Goal: Transaction & Acquisition: Download file/media

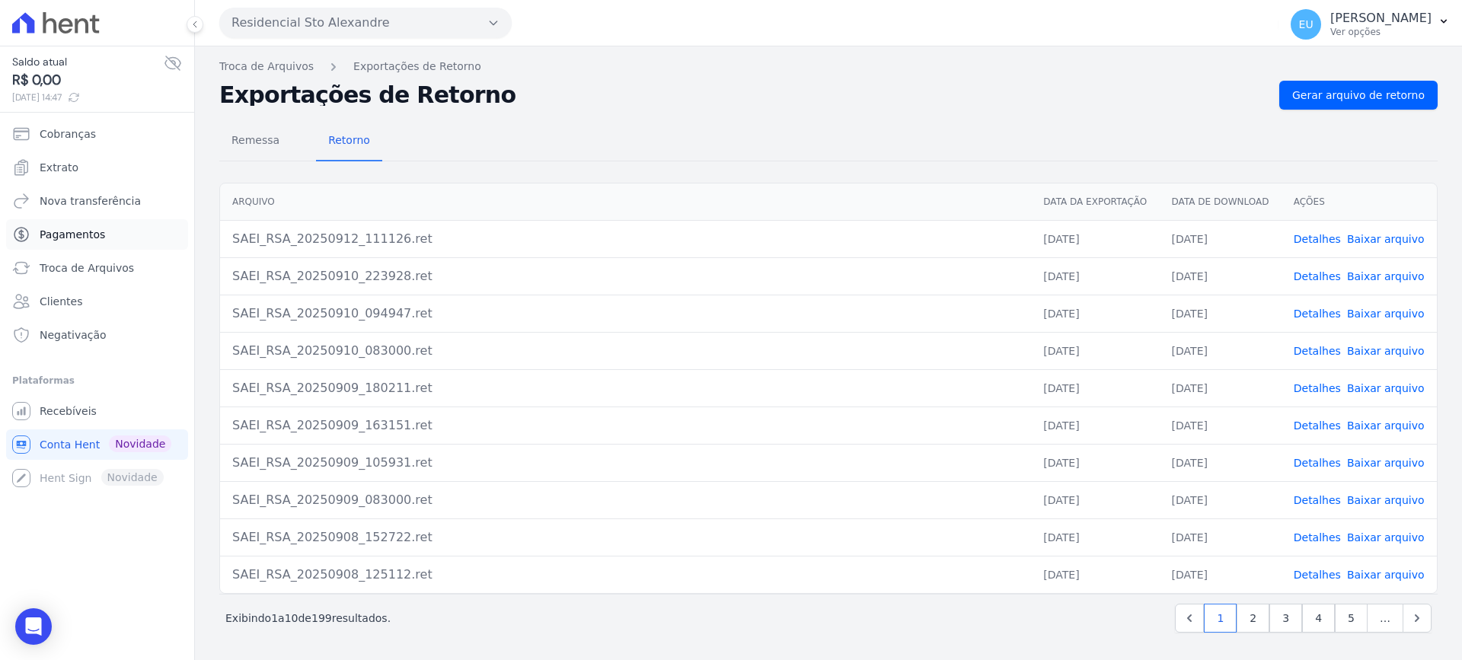
click at [75, 234] on span "Pagamentos" at bounding box center [72, 234] width 65 height 15
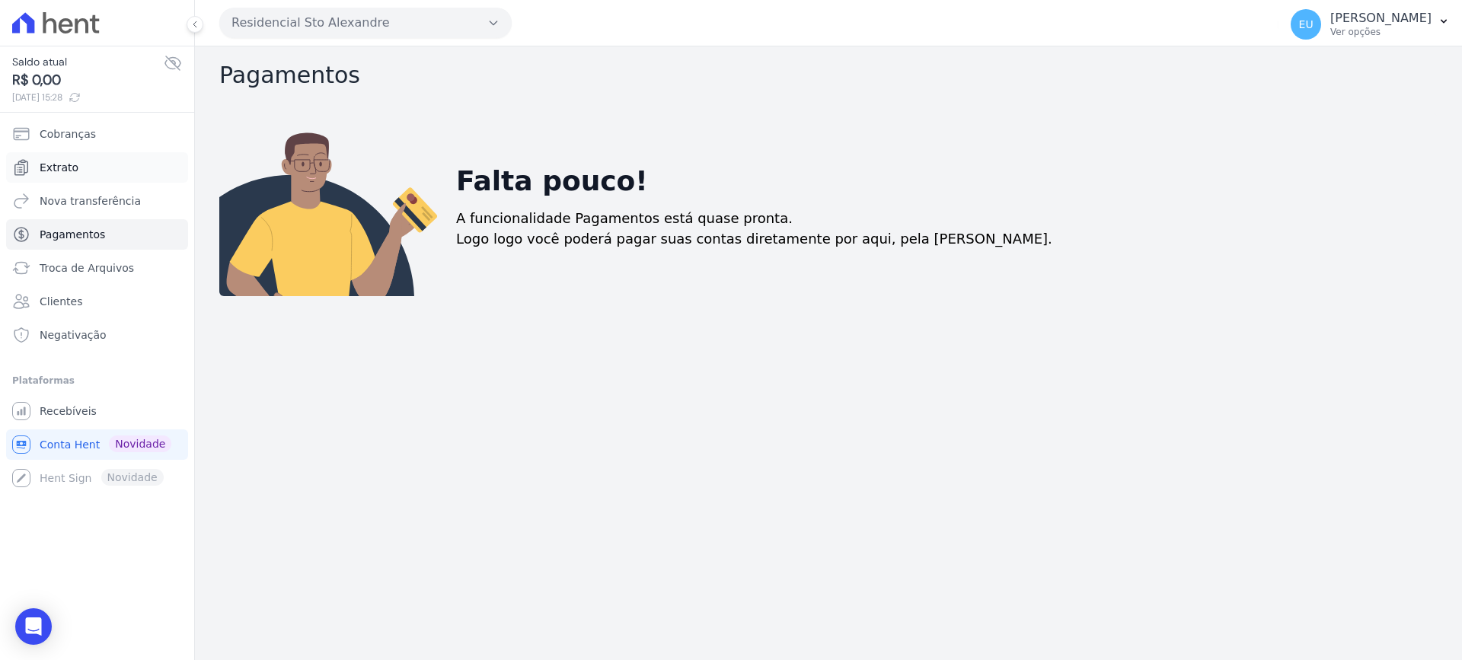
click at [72, 167] on span "Extrato" at bounding box center [59, 167] width 39 height 15
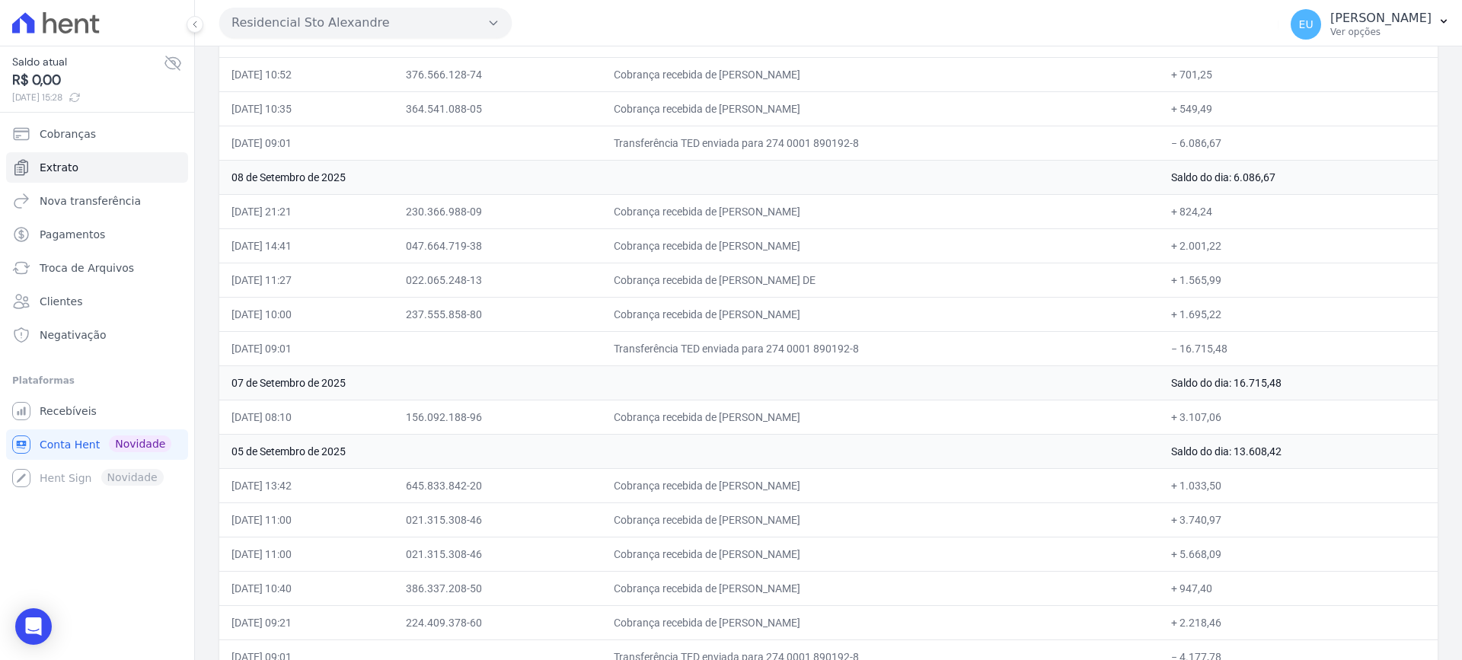
scroll to position [609, 0]
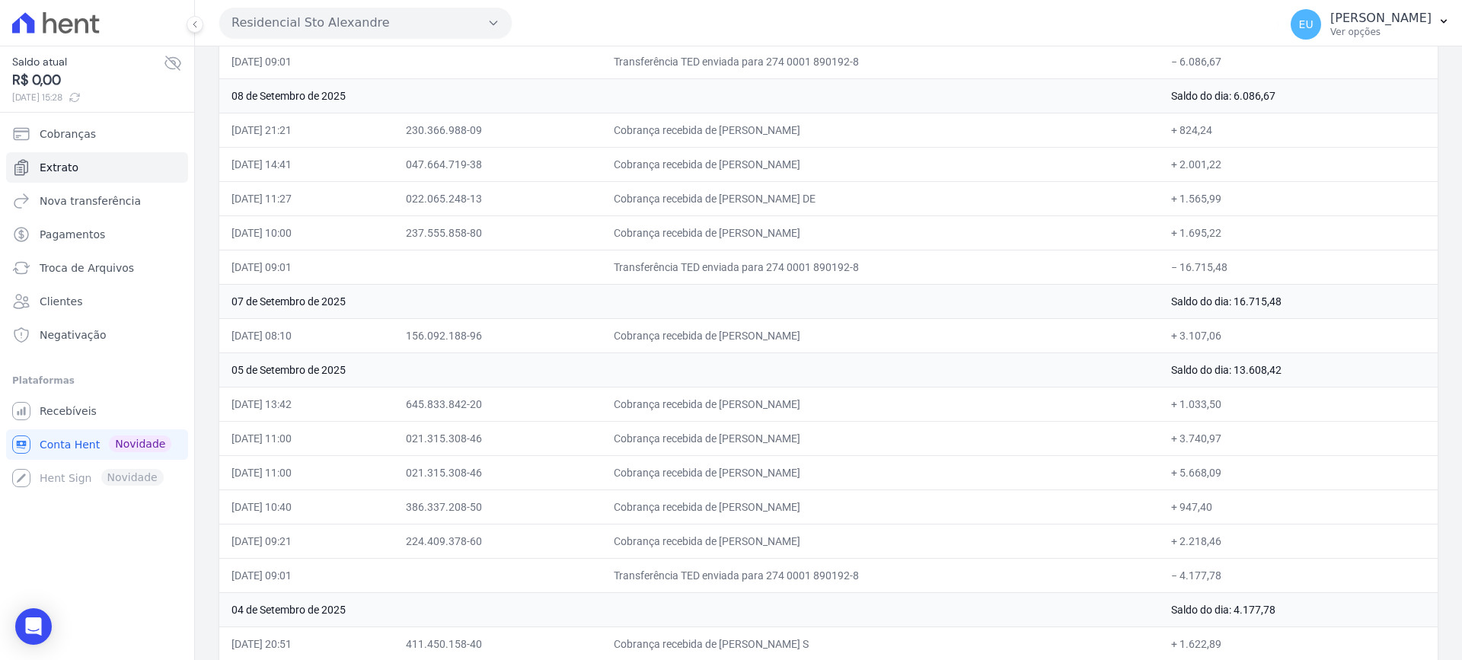
click at [1032, 458] on td "Cobrança recebida de [PERSON_NAME]" at bounding box center [879, 472] width 557 height 34
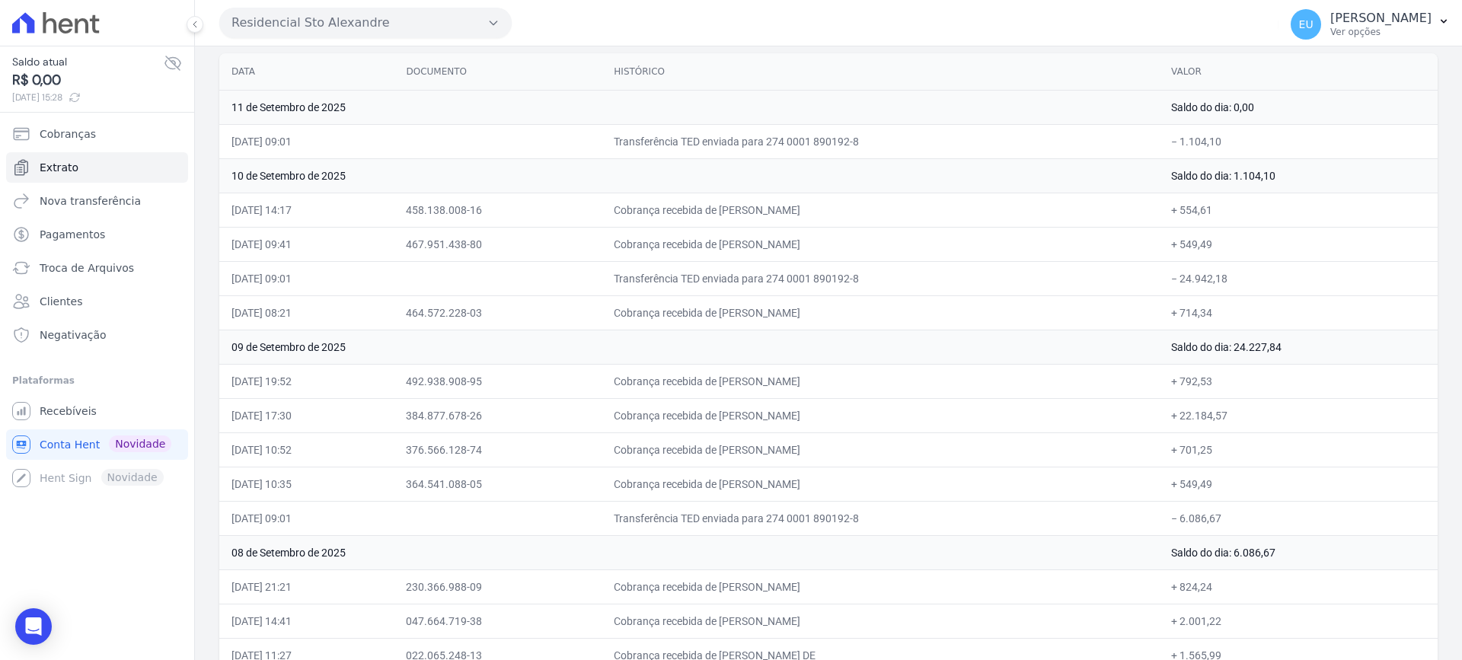
scroll to position [76, 0]
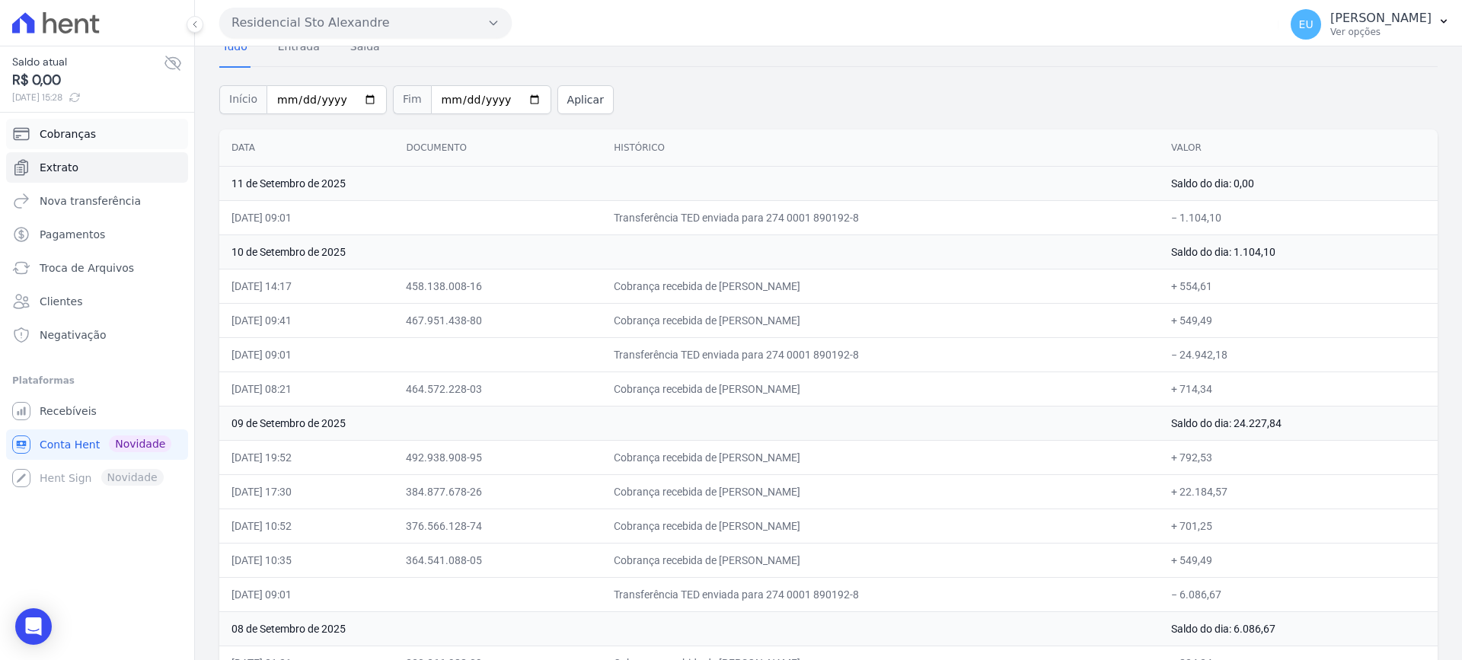
click at [76, 129] on span "Cobranças" at bounding box center [68, 133] width 56 height 15
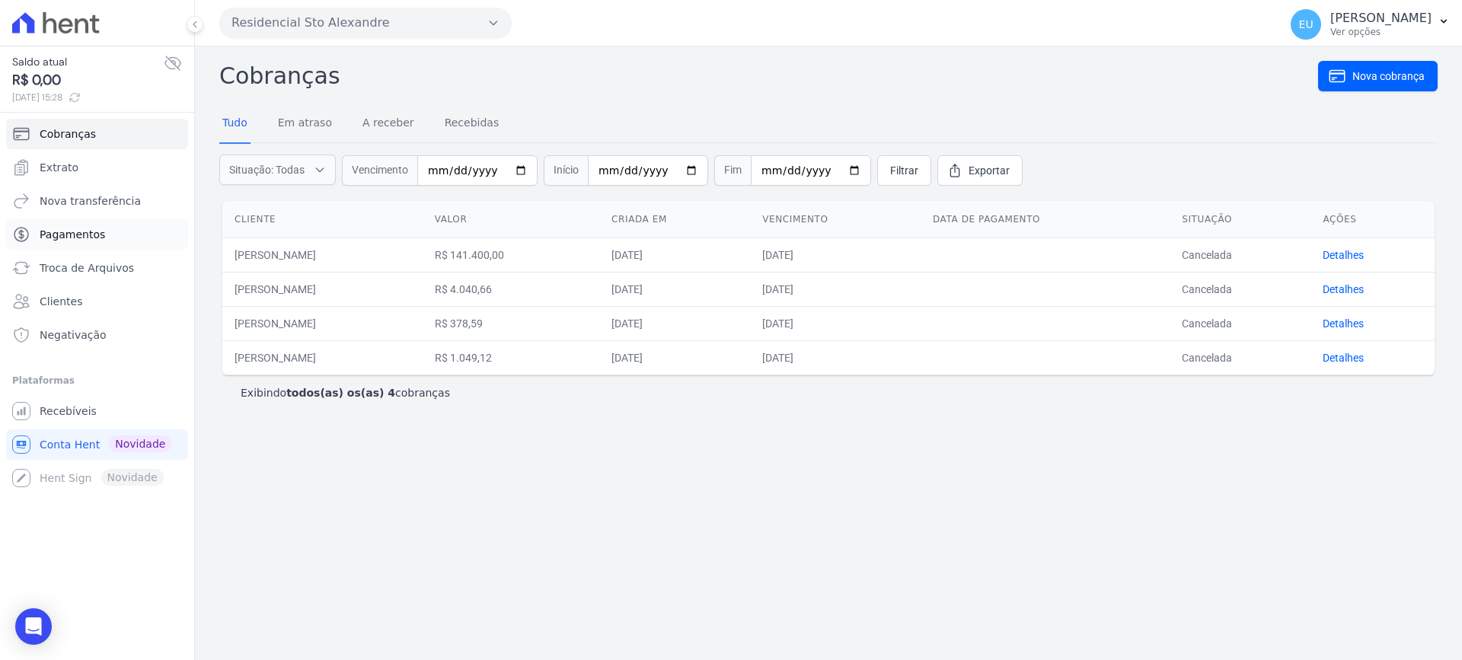
click at [84, 234] on span "Pagamentos" at bounding box center [72, 234] width 65 height 15
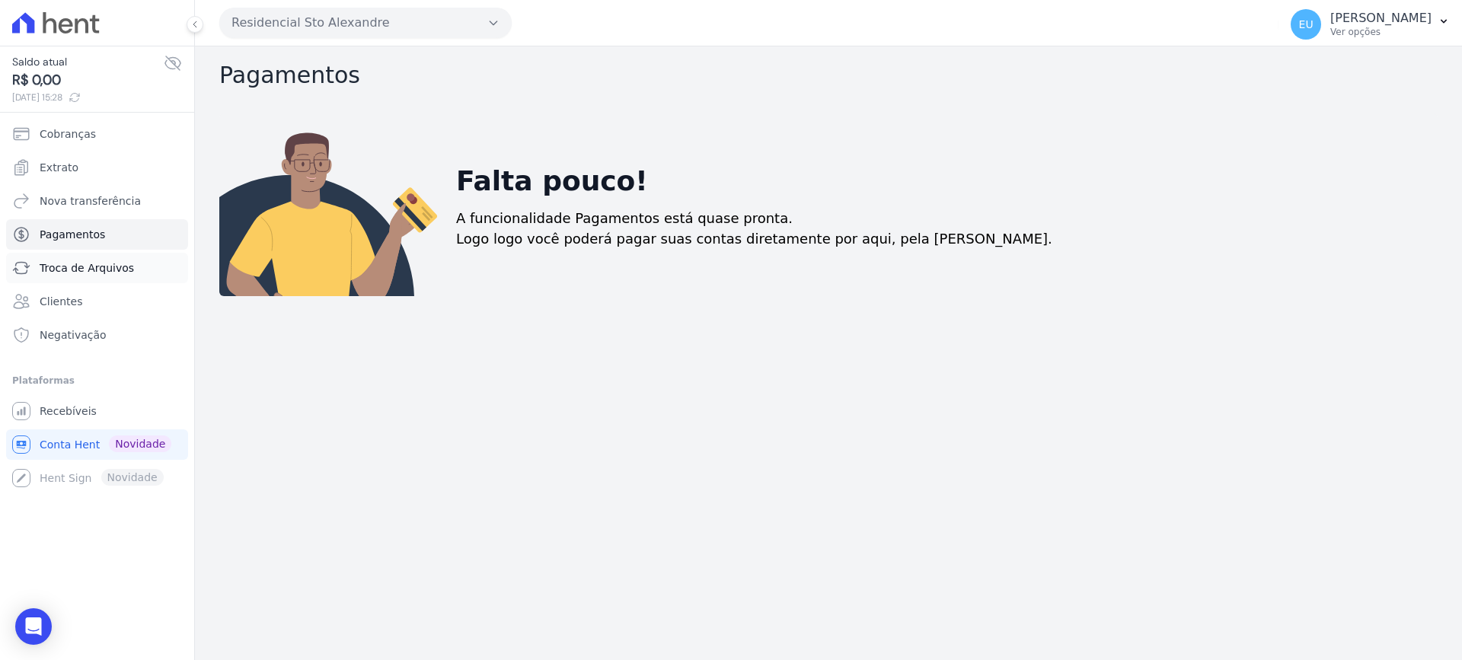
click at [100, 265] on span "Troca de Arquivos" at bounding box center [87, 267] width 94 height 15
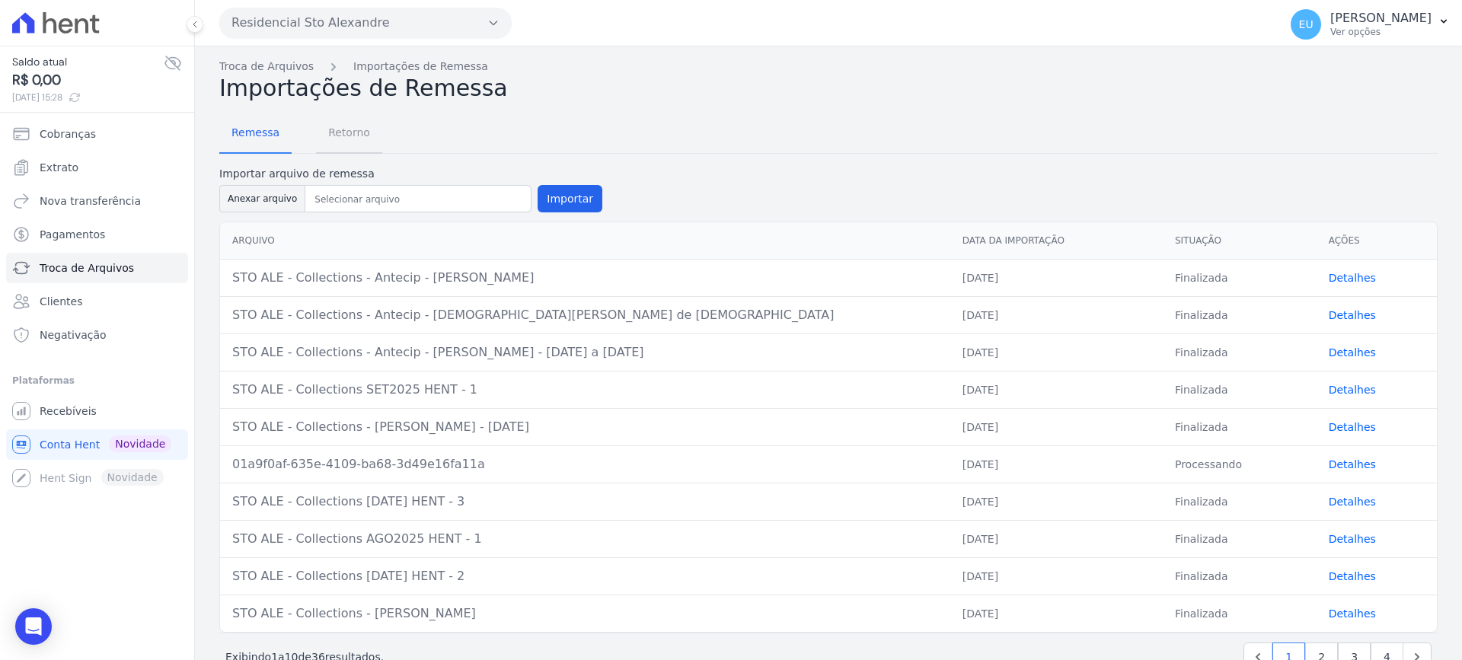
click at [340, 130] on span "Retorno" at bounding box center [349, 132] width 60 height 30
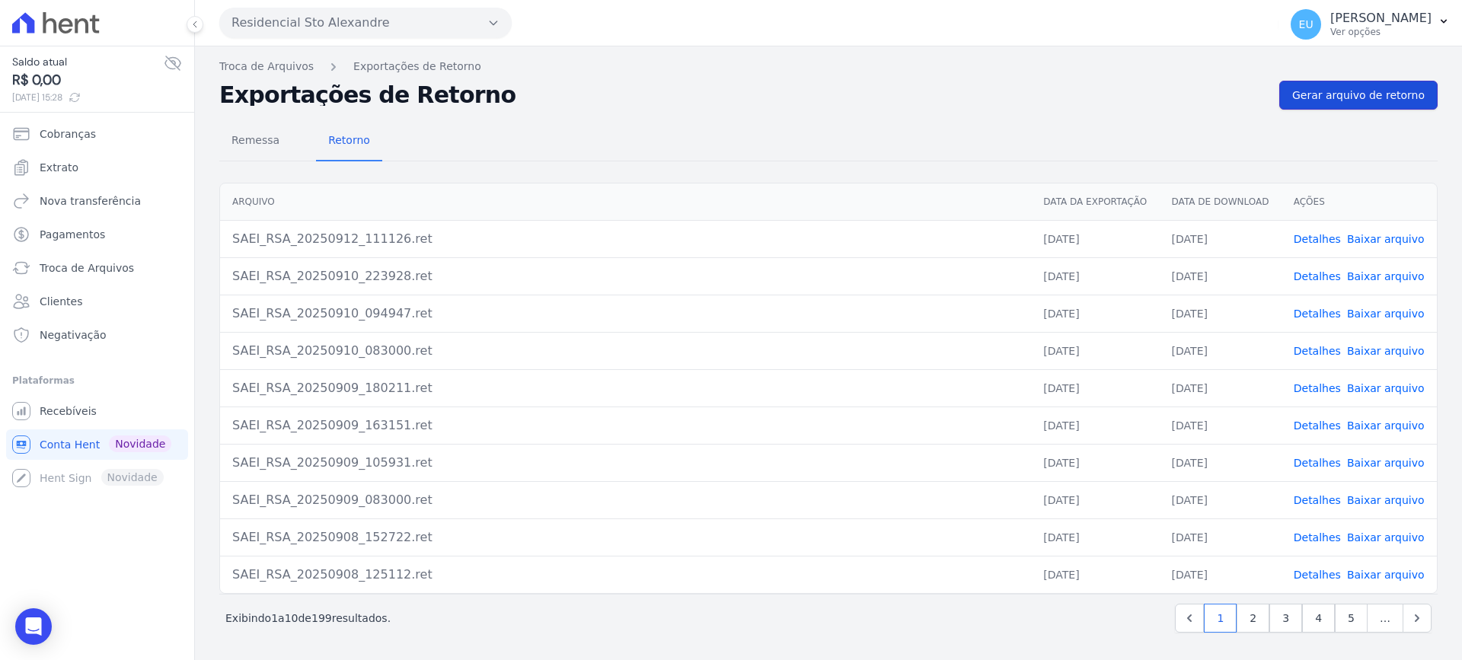
click at [1354, 91] on span "Gerar arquivo de retorno" at bounding box center [1358, 95] width 132 height 15
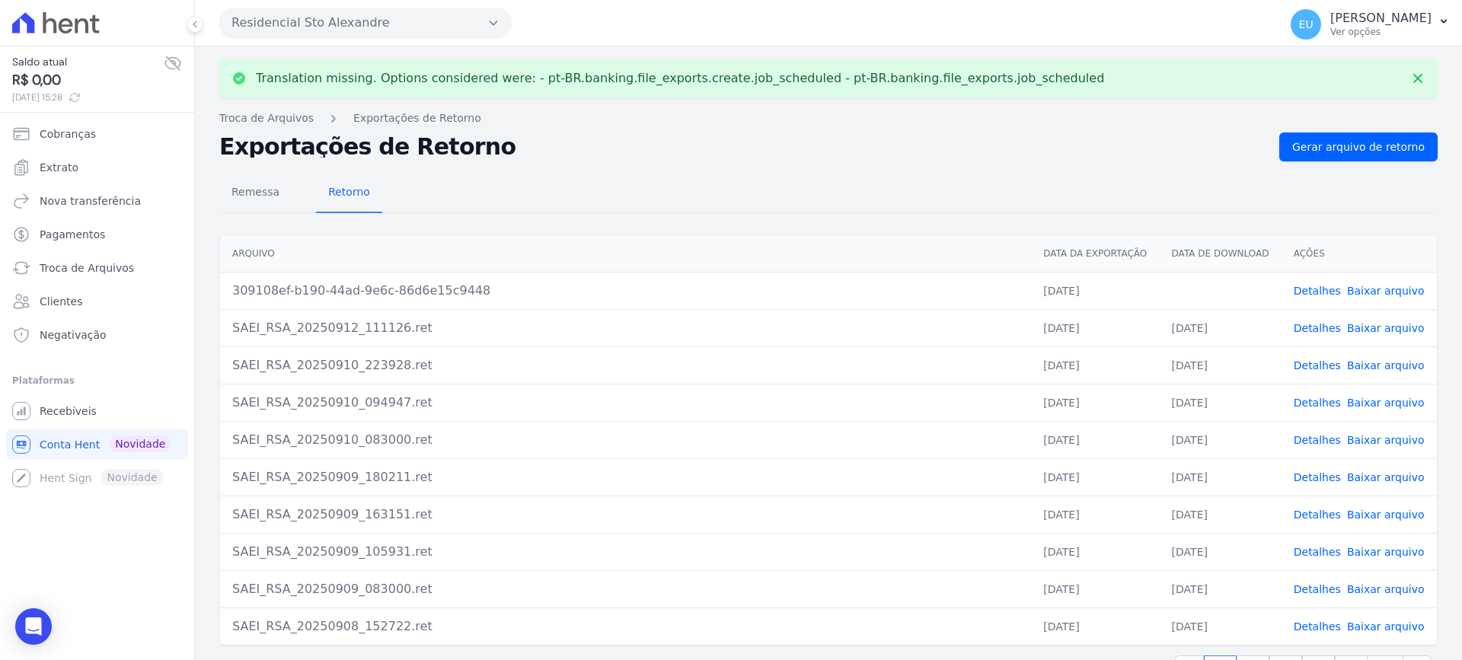
click at [1309, 286] on link "Detalhes" at bounding box center [1316, 291] width 47 height 12
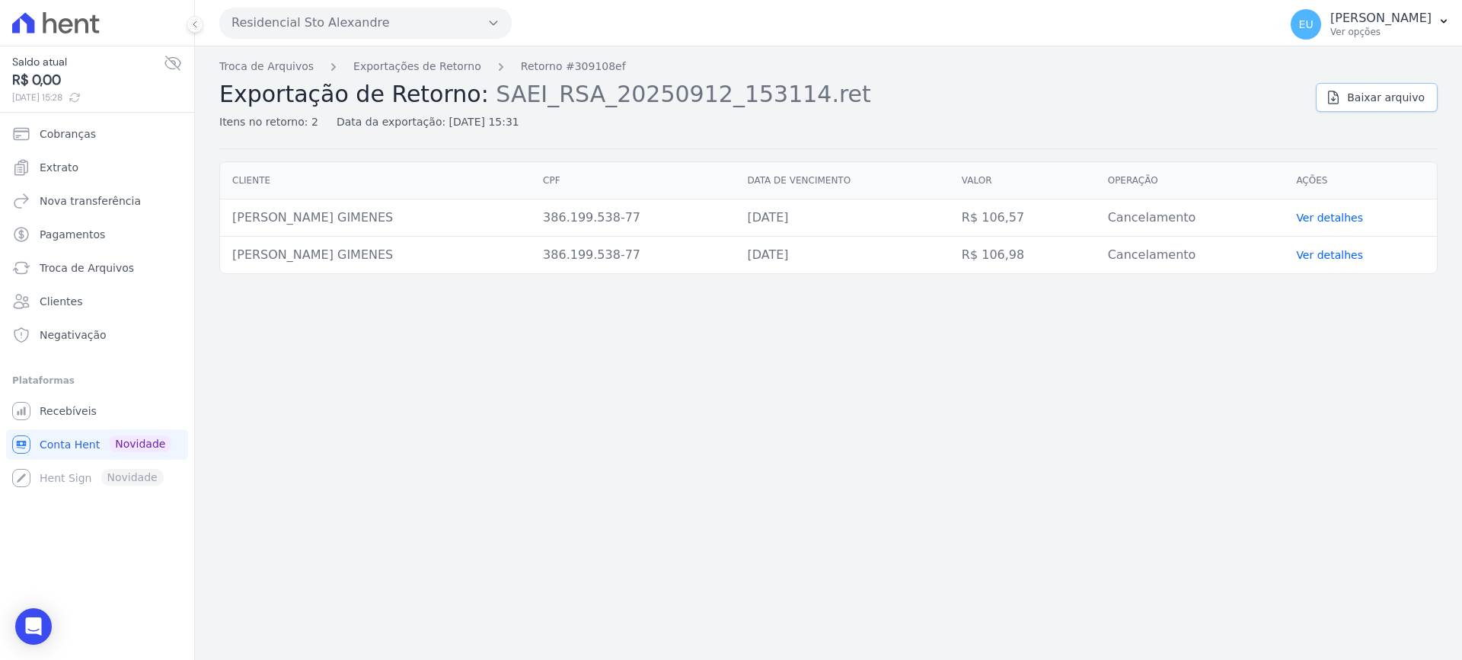
click at [1370, 96] on span "Baixar arquivo" at bounding box center [1386, 97] width 78 height 15
click at [425, 65] on link "Exportações de Retorno" at bounding box center [417, 67] width 128 height 16
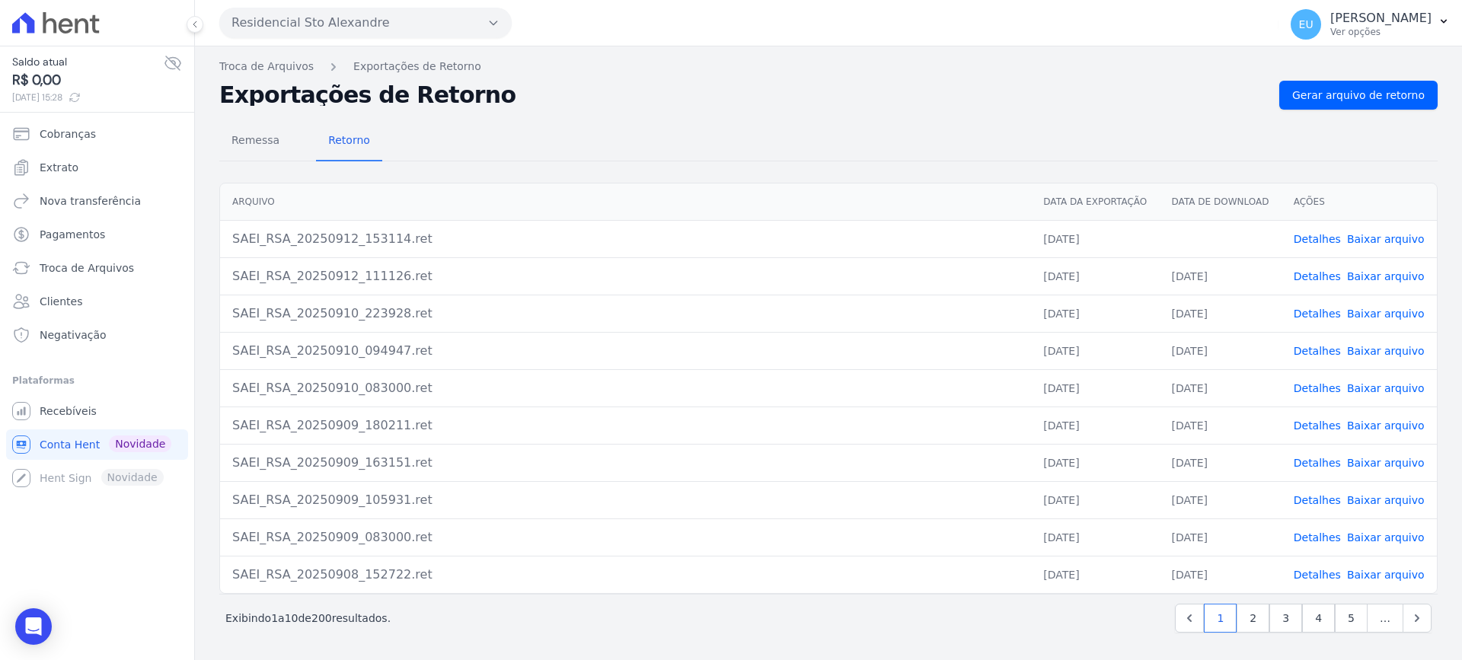
click at [1369, 237] on link "Baixar arquivo" at bounding box center [1386, 239] width 78 height 12
click at [1364, 235] on link "Baixar arquivo" at bounding box center [1386, 239] width 78 height 12
click at [265, 62] on link "Troca de Arquivos" at bounding box center [266, 67] width 94 height 16
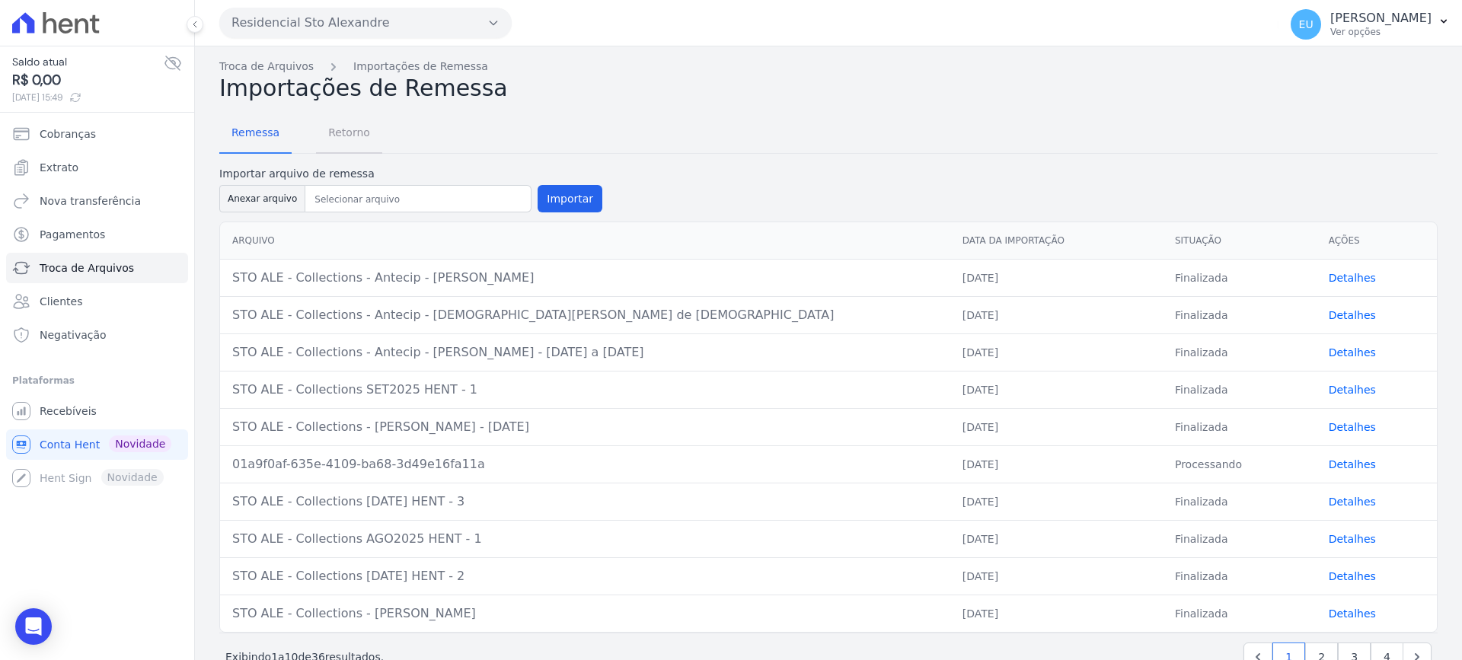
click at [346, 131] on span "Retorno" at bounding box center [349, 132] width 60 height 30
